Goal: Task Accomplishment & Management: Use online tool/utility

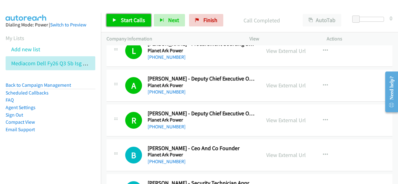
click at [129, 23] on span "Start Calls" at bounding box center [133, 19] width 24 height 7
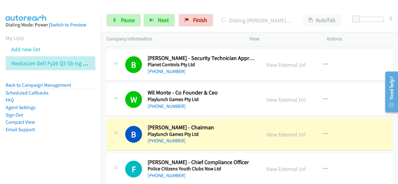
scroll to position [2832, 0]
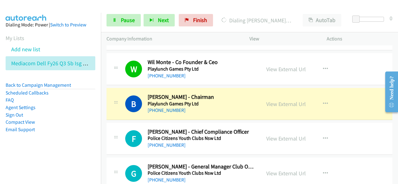
click at [208, 94] on h2 "Bill Lang - Chairman" at bounding box center [201, 97] width 107 height 7
click at [294, 101] on link "View External Url" at bounding box center [286, 104] width 40 height 7
click at [124, 21] on span "Pause" at bounding box center [128, 19] width 14 height 7
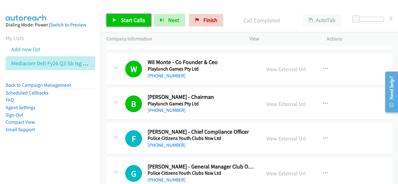
click at [120, 21] on link "Start Calls" at bounding box center [128, 20] width 45 height 12
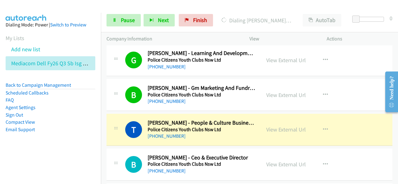
scroll to position [3236, 0]
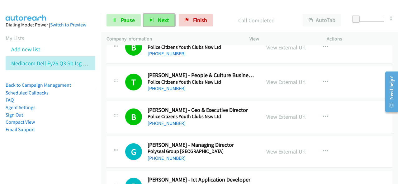
click at [164, 17] on span "Next" at bounding box center [163, 19] width 11 height 7
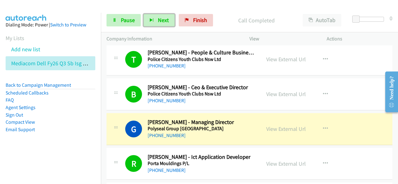
scroll to position [3299, 0]
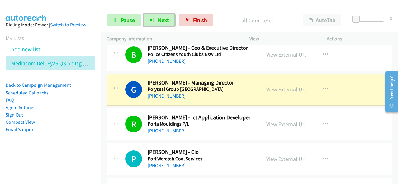
click at [289, 86] on link "View External Url" at bounding box center [286, 89] width 40 height 7
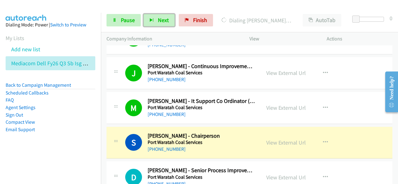
scroll to position [3485, 0]
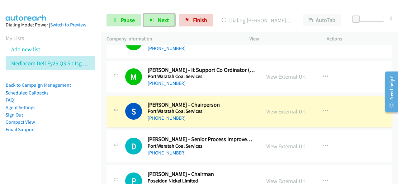
click at [278, 108] on link "View External Url" at bounding box center [286, 111] width 40 height 7
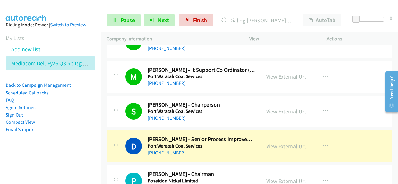
click at [63, 127] on li "Email Support" at bounding box center [51, 129] width 90 height 7
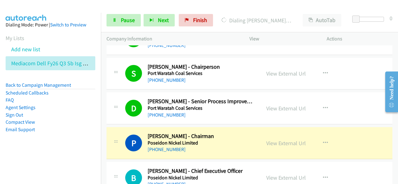
scroll to position [3548, 0]
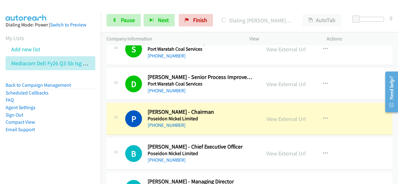
drag, startPoint x: 296, startPoint y: 105, endPoint x: 298, endPoint y: 0, distance: 104.6
click at [283, 115] on link "View External Url" at bounding box center [286, 118] width 40 height 7
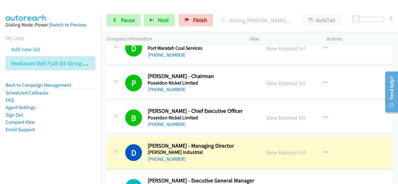
scroll to position [3610, 0]
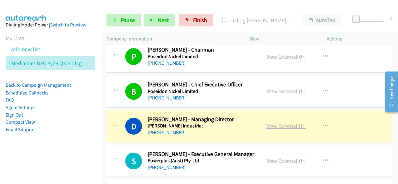
click at [287, 123] on link "View External Url" at bounding box center [286, 126] width 40 height 7
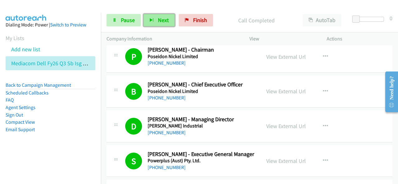
click at [163, 20] on span "Next" at bounding box center [163, 19] width 11 height 7
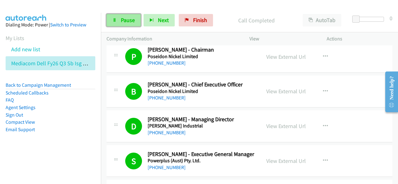
click at [131, 20] on span "Pause" at bounding box center [128, 19] width 14 height 7
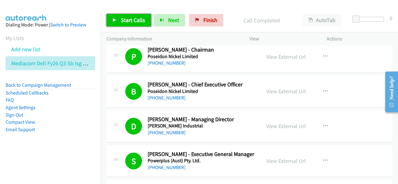
click at [126, 25] on link "Start Calls" at bounding box center [128, 20] width 45 height 12
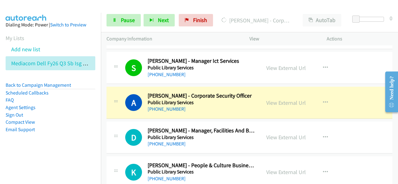
scroll to position [4326, 0]
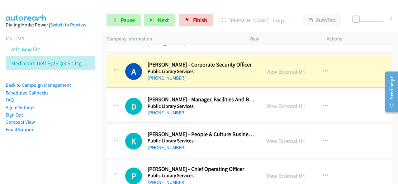
click at [286, 68] on link "View External Url" at bounding box center [286, 71] width 40 height 7
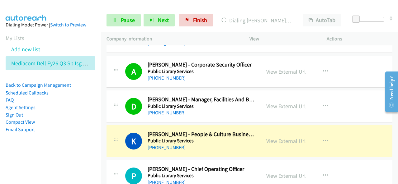
scroll to position [4357, 0]
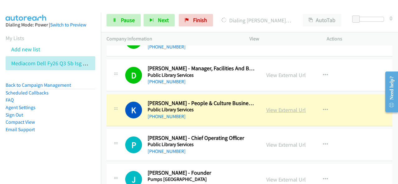
click at [289, 106] on link "View External Url" at bounding box center [286, 109] width 40 height 7
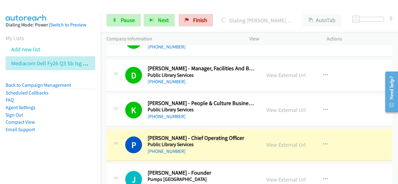
scroll to position [4419, 0]
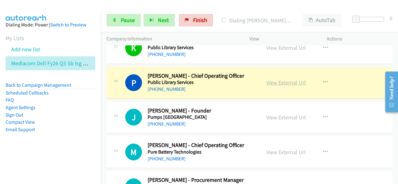
click at [282, 79] on link "View External Url" at bounding box center [286, 82] width 40 height 7
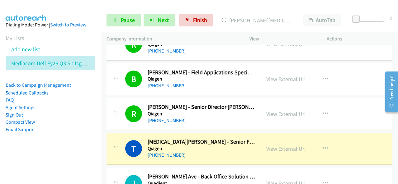
scroll to position [4637, 0]
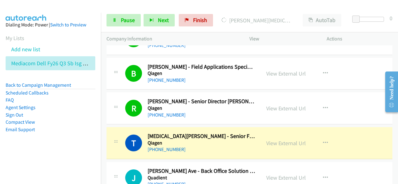
click at [96, 48] on li "Add new list" at bounding box center [56, 49] width 101 height 14
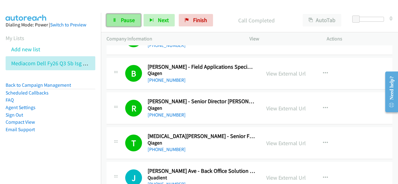
click at [125, 19] on span "Pause" at bounding box center [128, 19] width 14 height 7
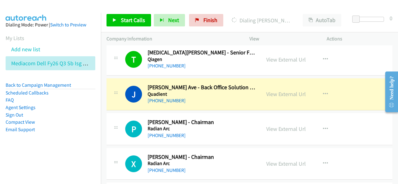
scroll to position [4730, 0]
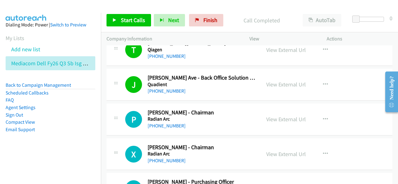
click at [181, 102] on td "P Callback Scheduled Peter Christie - Chairman Radian Arc Australia/Sydney +61 …" at bounding box center [249, 119] width 297 height 35
click at [141, 20] on span "Start Calls" at bounding box center [133, 19] width 24 height 7
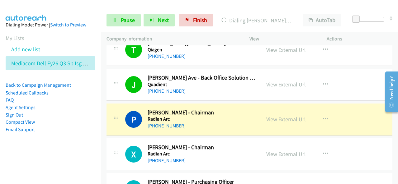
click at [61, 136] on aside "Dialing Mode: Power | Switch to Preview My Lists Add new list Mediacom Dell Fy2…" at bounding box center [50, 87] width 101 height 149
drag, startPoint x: 285, startPoint y: 104, endPoint x: 223, endPoint y: 128, distance: 66.3
click at [282, 116] on link "View External Url" at bounding box center [286, 119] width 40 height 7
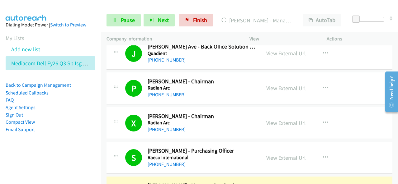
scroll to position [4792, 0]
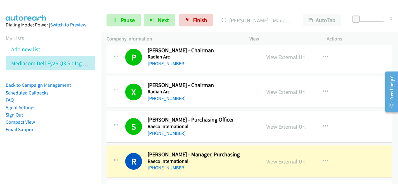
click at [196, 130] on div "+61 3 9730 5355" at bounding box center [201, 133] width 107 height 7
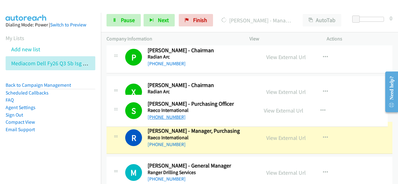
drag, startPoint x: 182, startPoint y: 120, endPoint x: 151, endPoint y: 118, distance: 31.2
drag, startPoint x: 184, startPoint y: 119, endPoint x: 292, endPoint y: 100, distance: 109.9
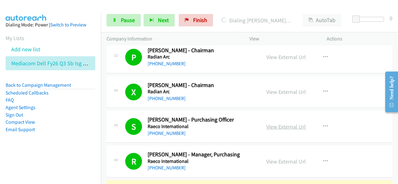
click at [278, 123] on link "View External Url" at bounding box center [286, 126] width 40 height 7
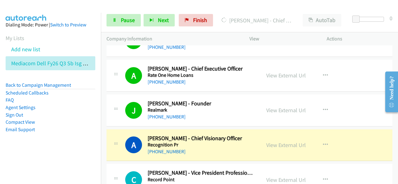
scroll to position [4979, 0]
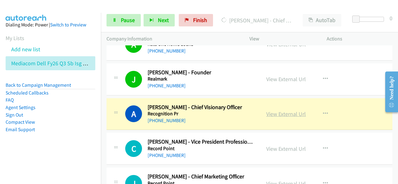
click at [287, 110] on link "View External Url" at bounding box center [286, 113] width 40 height 7
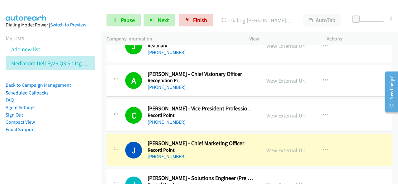
scroll to position [5041, 0]
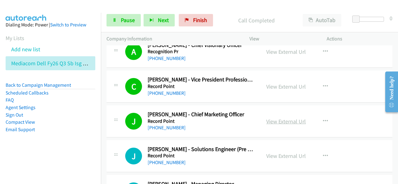
click at [275, 118] on link "View External Url" at bounding box center [286, 121] width 40 height 7
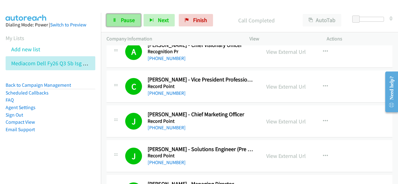
click at [118, 21] on link "Pause" at bounding box center [123, 20] width 34 height 12
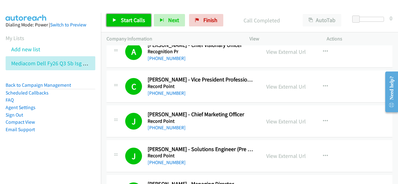
click at [124, 16] on link "Start Calls" at bounding box center [128, 20] width 45 height 12
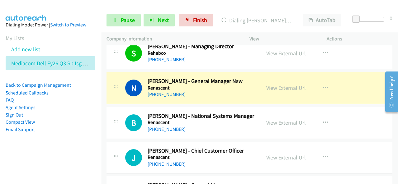
scroll to position [5290, 0]
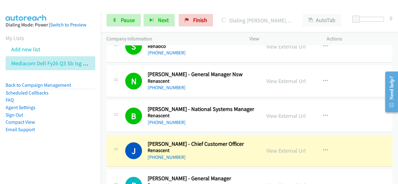
click at [189, 150] on div "J Callback Scheduled Jack Sullivan - Chief Customer Officer Renascent Australia…" at bounding box center [249, 151] width 286 height 32
click at [288, 147] on link "View External Url" at bounding box center [286, 150] width 40 height 7
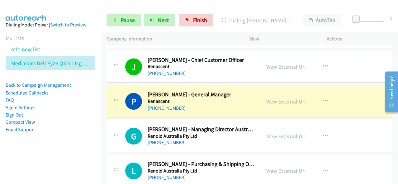
scroll to position [5384, 0]
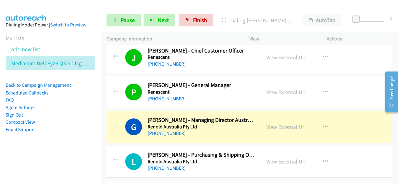
click at [209, 130] on div "+61 439 937 561" at bounding box center [201, 133] width 107 height 7
click at [291, 124] on link "View External Url" at bounding box center [286, 127] width 40 height 7
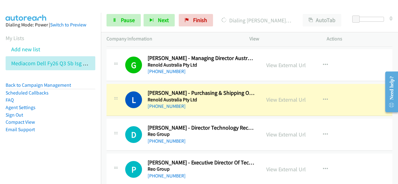
scroll to position [5446, 0]
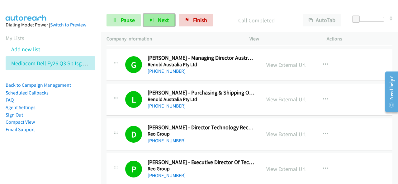
click at [164, 21] on span "Next" at bounding box center [163, 19] width 11 height 7
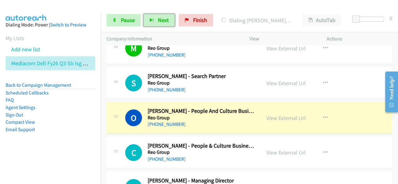
scroll to position [5633, 0]
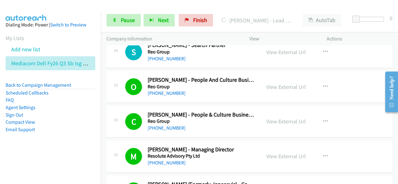
click at [210, 37] on p "Company Information" at bounding box center [172, 38] width 132 height 7
click at [217, 13] on div "Start Calls Pause Next Finish Dialing Phillip Rolls - Managing Director AutoTab…" at bounding box center [249, 20] width 297 height 24
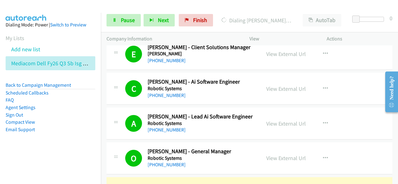
scroll to position [6006, 0]
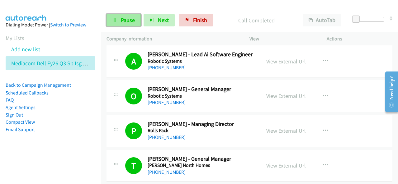
click at [129, 21] on span "Pause" at bounding box center [128, 19] width 14 height 7
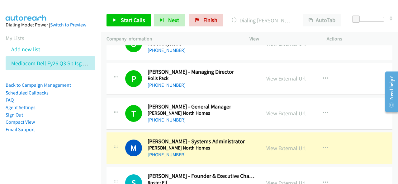
scroll to position [6100, 0]
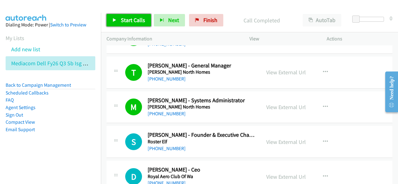
click at [141, 21] on span "Start Calls" at bounding box center [133, 19] width 24 height 7
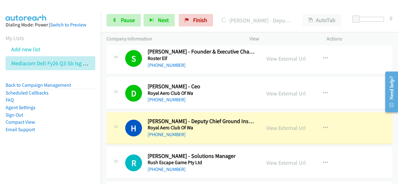
scroll to position [6193, 0]
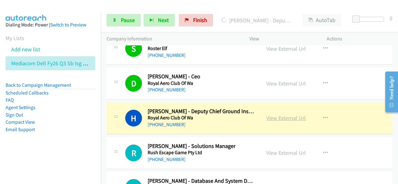
click at [278, 115] on link "View External Url" at bounding box center [286, 118] width 40 height 7
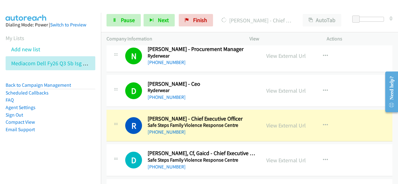
scroll to position [6442, 0]
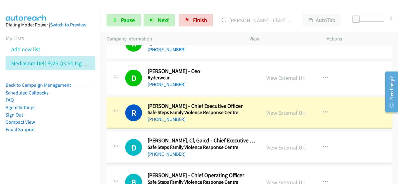
click at [292, 109] on link "View External Url" at bounding box center [286, 112] width 40 height 7
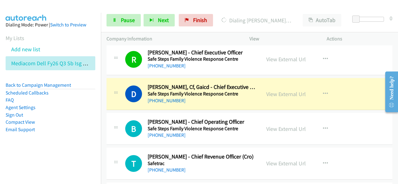
scroll to position [6504, 0]
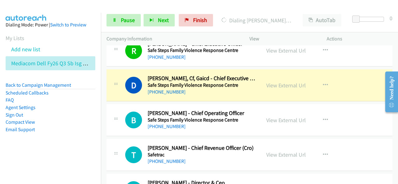
drag, startPoint x: 75, startPoint y: 135, endPoint x: 85, endPoint y: 87, distance: 48.9
click at [75, 135] on aside "Dialing Mode: Power | Switch to Preview My Lists Add new list Mediacom Dell Fy2…" at bounding box center [50, 87] width 101 height 149
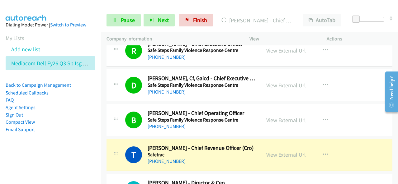
scroll to position [6535, 0]
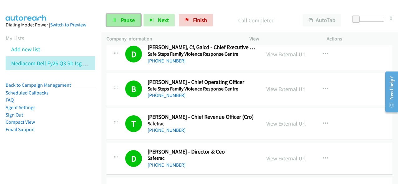
click at [123, 19] on span "Pause" at bounding box center [128, 19] width 14 height 7
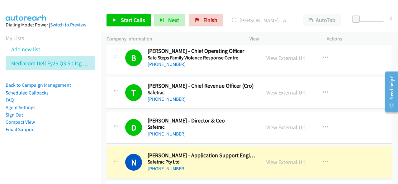
scroll to position [6597, 0]
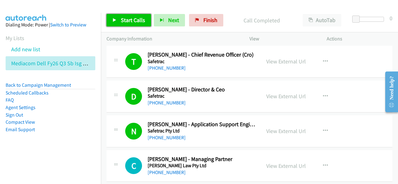
click at [126, 23] on span "Start Calls" at bounding box center [133, 19] width 24 height 7
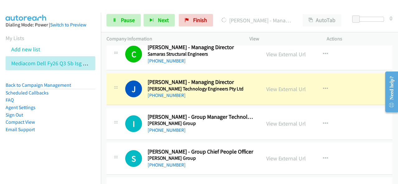
scroll to position [6753, 0]
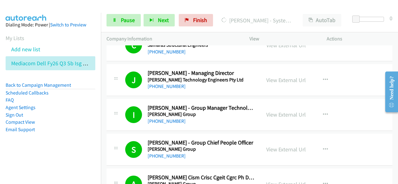
click at [105, 132] on td "S Callback Scheduled Stefan Popovic - Group Chief People Officer Sarah Group Au…" at bounding box center [249, 149] width 297 height 35
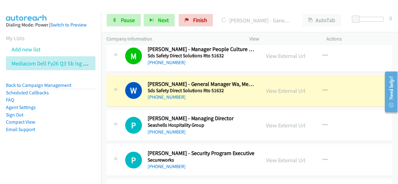
scroll to position [7220, 0]
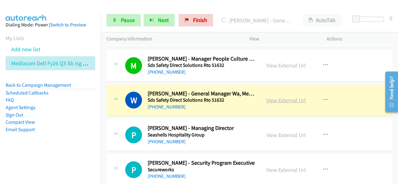
click at [286, 97] on link "View External Url" at bounding box center [286, 100] width 40 height 7
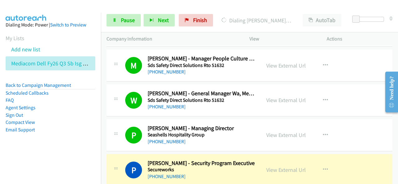
scroll to position [7251, 0]
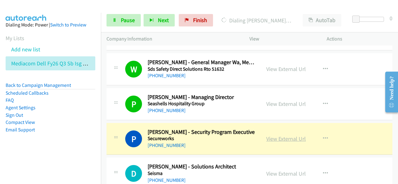
click at [288, 135] on link "View External Url" at bounding box center [286, 138] width 40 height 7
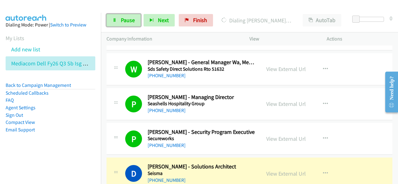
drag, startPoint x: 128, startPoint y: 20, endPoint x: 187, endPoint y: 73, distance: 78.9
click at [128, 20] on span "Pause" at bounding box center [128, 19] width 14 height 7
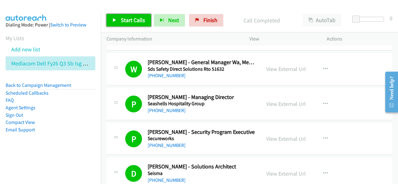
click at [137, 24] on link "Start Calls" at bounding box center [128, 20] width 45 height 12
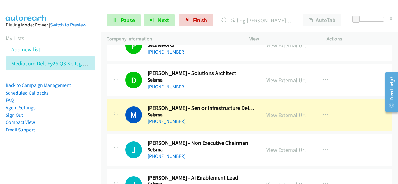
scroll to position [7375, 0]
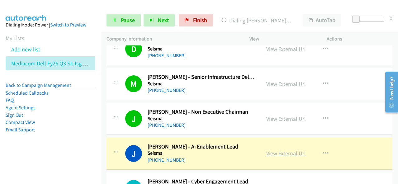
click at [285, 150] on link "View External Url" at bounding box center [286, 153] width 40 height 7
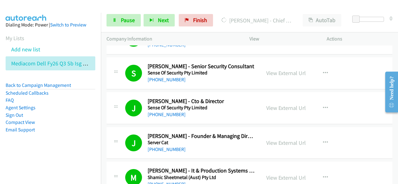
scroll to position [7718, 0]
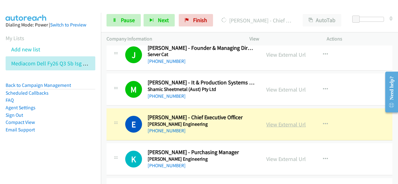
click at [292, 121] on link "View External Url" at bounding box center [286, 124] width 40 height 7
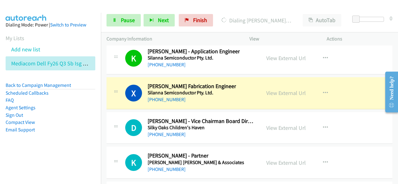
scroll to position [8029, 0]
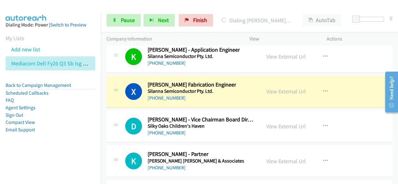
drag, startPoint x: 280, startPoint y: 68, endPoint x: 293, endPoint y: 96, distance: 30.6
click at [275, 88] on link "View External Url" at bounding box center [286, 91] width 40 height 7
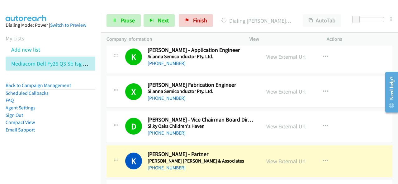
scroll to position [8060, 0]
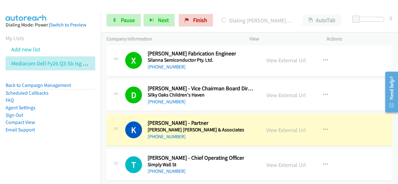
drag, startPoint x: 282, startPoint y: 105, endPoint x: 299, endPoint y: 30, distance: 77.5
click at [285, 126] on link "View External Url" at bounding box center [286, 129] width 40 height 7
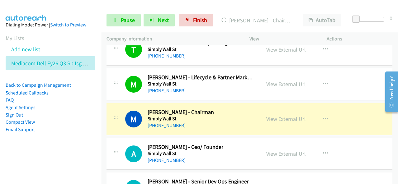
scroll to position [8185, 0]
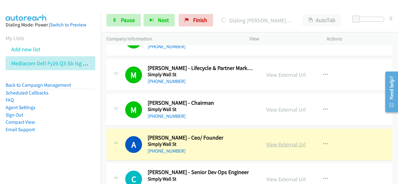
click at [288, 141] on link "View External Url" at bounding box center [286, 144] width 40 height 7
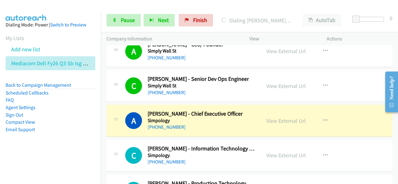
scroll to position [8309, 0]
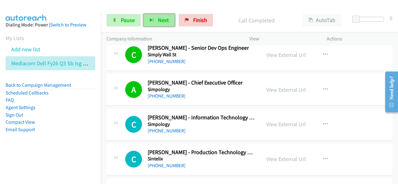
click at [167, 22] on span "Next" at bounding box center [163, 19] width 11 height 7
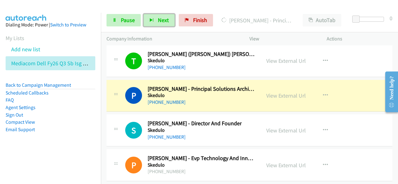
scroll to position [8620, 0]
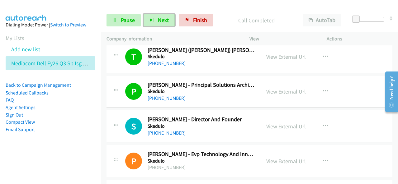
click at [278, 88] on link "View External Url" at bounding box center [286, 91] width 40 height 7
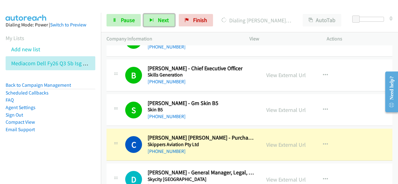
scroll to position [8807, 0]
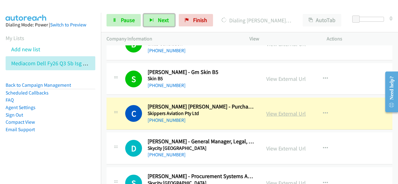
click at [279, 110] on link "View External Url" at bounding box center [286, 113] width 40 height 7
click at [282, 110] on link "View External Url" at bounding box center [286, 113] width 40 height 7
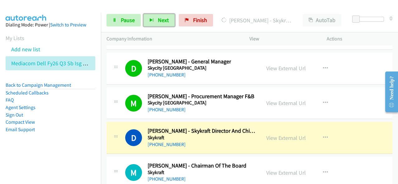
scroll to position [8963, 0]
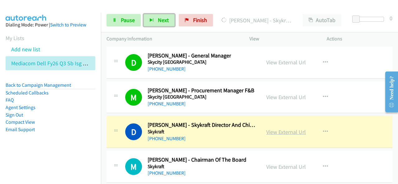
click at [282, 129] on link "View External Url" at bounding box center [286, 132] width 40 height 7
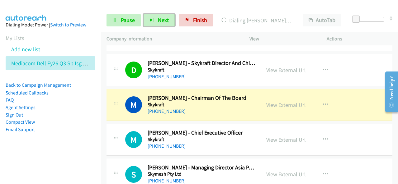
scroll to position [9025, 0]
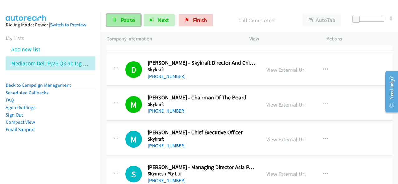
click at [109, 21] on link "Pause" at bounding box center [123, 20] width 34 height 12
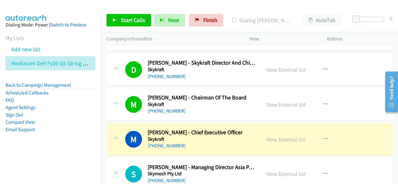
scroll to position [9056, 0]
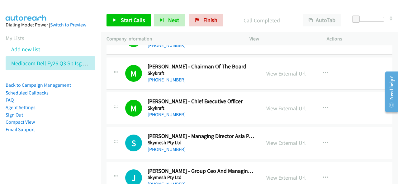
click at [68, 126] on li "Email Support" at bounding box center [51, 129] width 90 height 7
click at [143, 20] on span "Start Calls" at bounding box center [133, 19] width 24 height 7
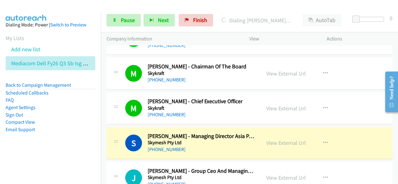
click at [182, 146] on div "+61 488 713 562" at bounding box center [201, 149] width 107 height 7
drag, startPoint x: 186, startPoint y: 120, endPoint x: 194, endPoint y: 120, distance: 7.8
click at [186, 146] on div "+61 488 713 562" at bounding box center [201, 149] width 107 height 7
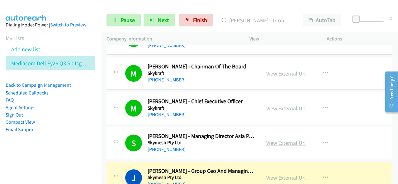
click at [290, 139] on link "View External Url" at bounding box center [286, 142] width 40 height 7
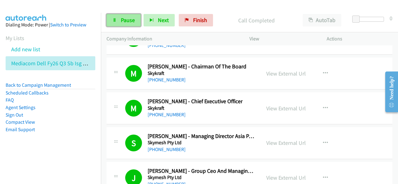
click at [125, 22] on span "Pause" at bounding box center [128, 19] width 14 height 7
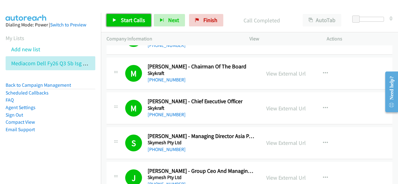
click at [136, 20] on span "Start Calls" at bounding box center [133, 19] width 24 height 7
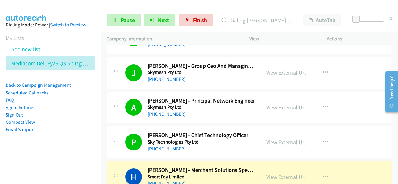
scroll to position [9180, 0]
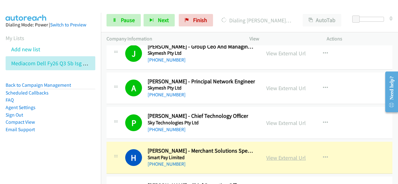
click at [276, 154] on link "View External Url" at bounding box center [286, 157] width 40 height 7
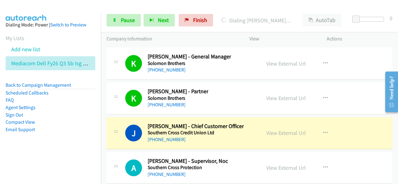
scroll to position [9460, 0]
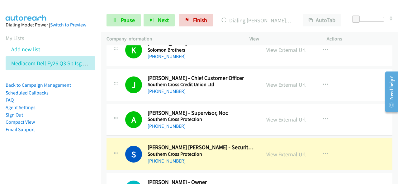
scroll to position [9523, 0]
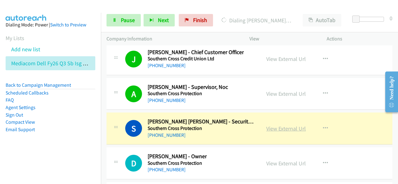
click at [284, 125] on link "View External Url" at bounding box center [286, 128] width 40 height 7
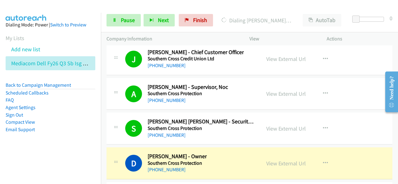
click at [80, 160] on aside "Dialing Mode: Power | Switch to Preview My Lists Add new list Mediacom Dell Fy2…" at bounding box center [50, 87] width 101 height 149
click at [271, 160] on link "View External Url" at bounding box center [286, 163] width 40 height 7
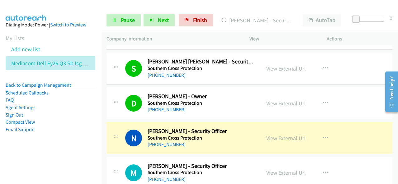
scroll to position [9585, 0]
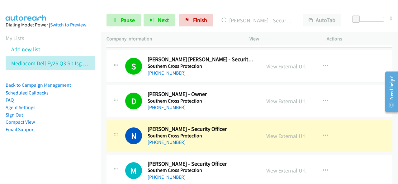
click at [182, 126] on h2 "Navdeep Kaur - Security Officer" at bounding box center [187, 129] width 79 height 7
click at [274, 133] on link "View External Url" at bounding box center [286, 136] width 40 height 7
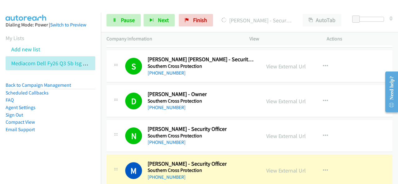
scroll to position [9647, 0]
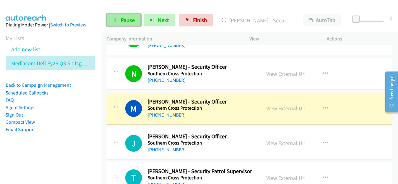
click at [128, 17] on span "Pause" at bounding box center [128, 19] width 14 height 7
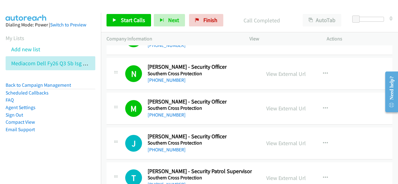
drag, startPoint x: 178, startPoint y: 74, endPoint x: 242, endPoint y: 81, distance: 63.9
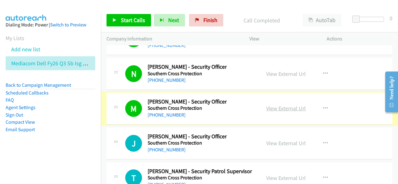
click at [275, 105] on link "View External Url" at bounding box center [286, 108] width 40 height 7
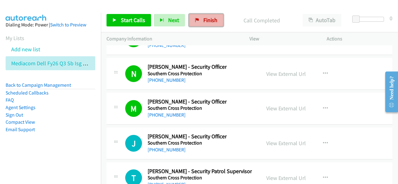
click at [200, 24] on link "Finish" at bounding box center [206, 20] width 34 height 12
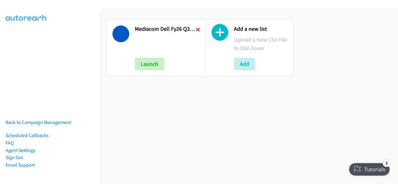
click at [196, 29] on icon at bounding box center [198, 30] width 4 height 4
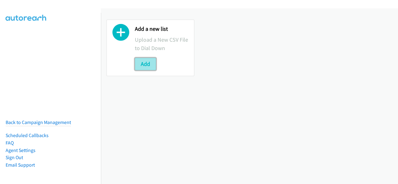
click at [151, 64] on button "Add" at bounding box center [145, 64] width 21 height 12
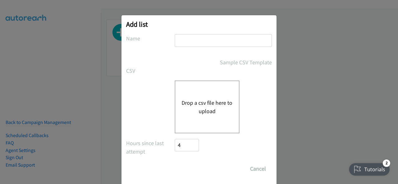
drag, startPoint x: 189, startPoint y: 40, endPoint x: 187, endPoint y: 49, distance: 9.4
click at [189, 40] on input "text" at bounding box center [223, 40] width 97 height 13
type input "Mediacom Dell FY26Q3 SB ISG - LA HOT LEADS"
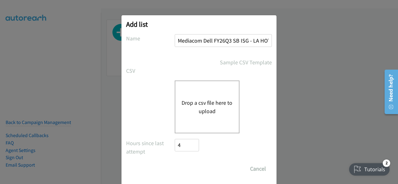
click at [203, 103] on button "Drop a csv file here to upload" at bounding box center [206, 107] width 51 height 17
click at [195, 109] on button "Drop a csv file here to upload" at bounding box center [206, 107] width 51 height 17
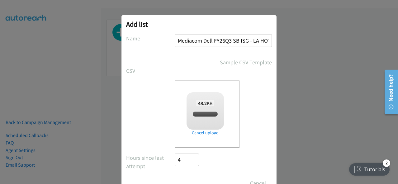
checkbox input "true"
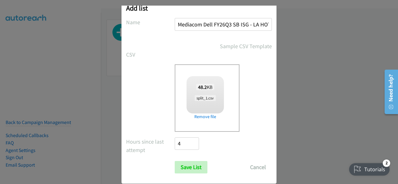
scroll to position [25, 0]
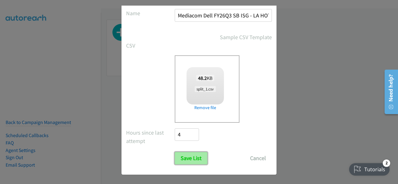
click at [193, 158] on input "Save List" at bounding box center [191, 158] width 33 height 12
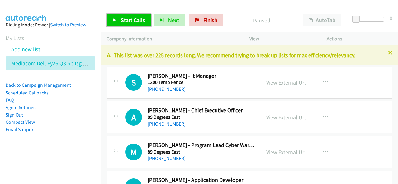
click at [130, 19] on span "Start Calls" at bounding box center [133, 19] width 24 height 7
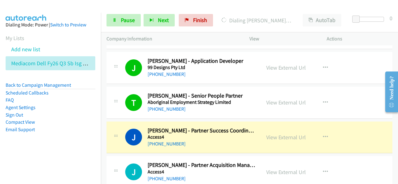
scroll to position [156, 0]
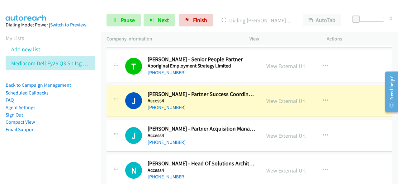
drag, startPoint x: 204, startPoint y: 102, endPoint x: 208, endPoint y: 102, distance: 4.4
click at [204, 102] on h5 "Access4" at bounding box center [201, 101] width 107 height 6
click at [283, 102] on link "View External Url" at bounding box center [286, 100] width 40 height 7
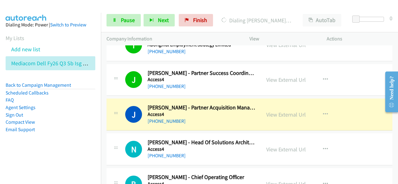
scroll to position [187, 0]
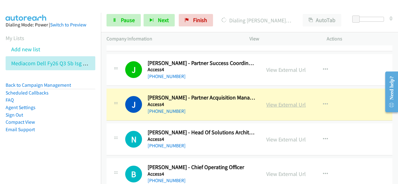
click at [278, 105] on link "View External Url" at bounding box center [286, 104] width 40 height 7
click at [128, 21] on span "Pause" at bounding box center [128, 19] width 14 height 7
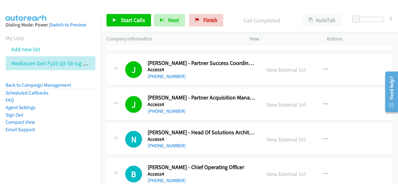
click at [284, 110] on div "View External Url View External Url Schedule/Manage Callback Start Calls Here R…" at bounding box center [301, 104] width 83 height 21
click at [286, 104] on link "View External Url" at bounding box center [286, 104] width 40 height 7
click at [143, 22] on span "Start Calls" at bounding box center [133, 19] width 24 height 7
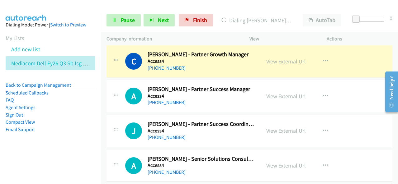
scroll to position [405, 0]
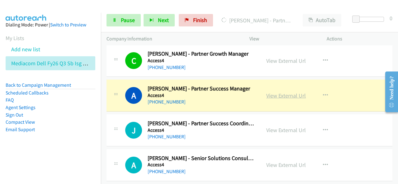
click at [288, 94] on link "View External Url" at bounding box center [286, 95] width 40 height 7
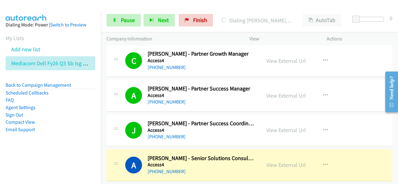
scroll to position [498, 0]
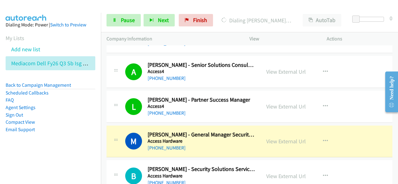
click at [127, 28] on div "Start Calls Pause Next Finish Dialing [PERSON_NAME] - General Manager Security …" at bounding box center [249, 20] width 297 height 24
click at [129, 22] on span "Pause" at bounding box center [128, 19] width 14 height 7
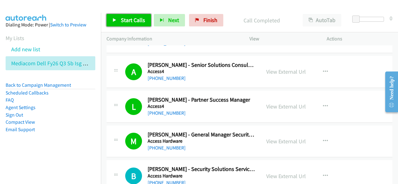
click at [134, 22] on span "Start Calls" at bounding box center [133, 19] width 24 height 7
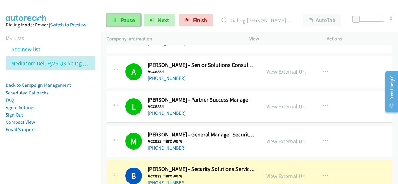
click at [130, 23] on span "Pause" at bounding box center [128, 19] width 14 height 7
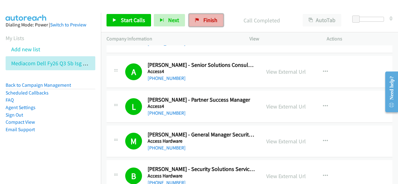
click at [203, 17] on span "Finish" at bounding box center [210, 19] width 14 height 7
